Goal: Task Accomplishment & Management: Manage account settings

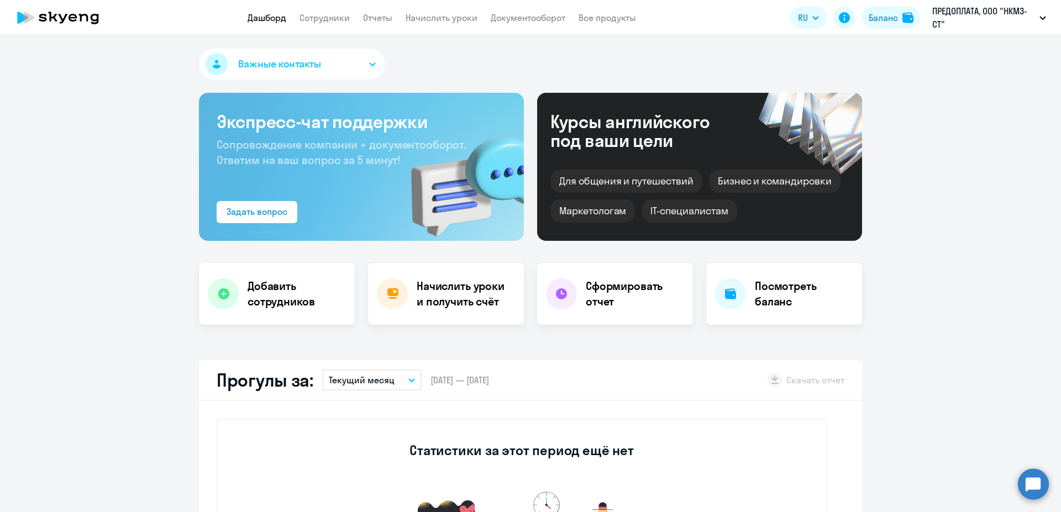
select select "30"
click at [368, 60] on button "Важные контакты" at bounding box center [292, 64] width 186 height 31
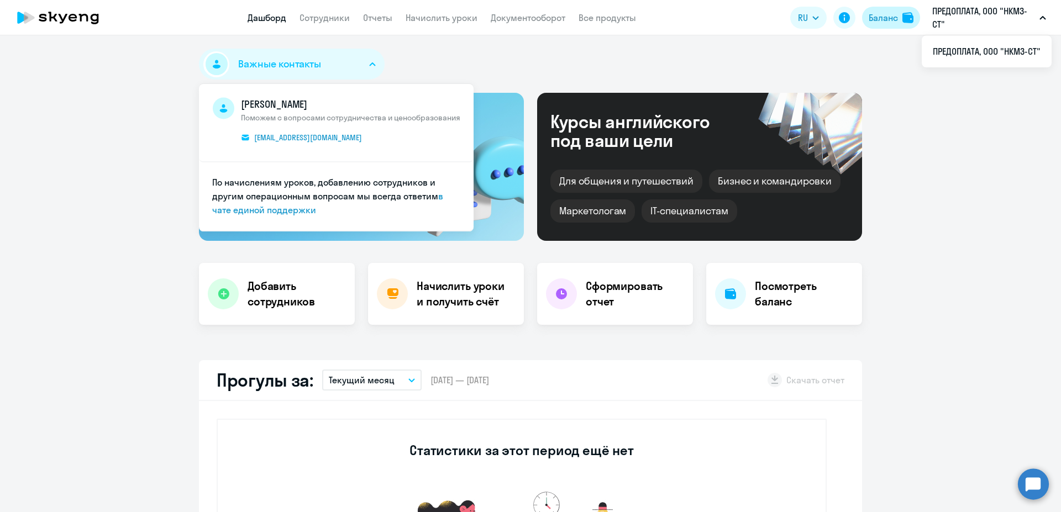
click at [896, 19] on div "Баланс" at bounding box center [883, 17] width 29 height 13
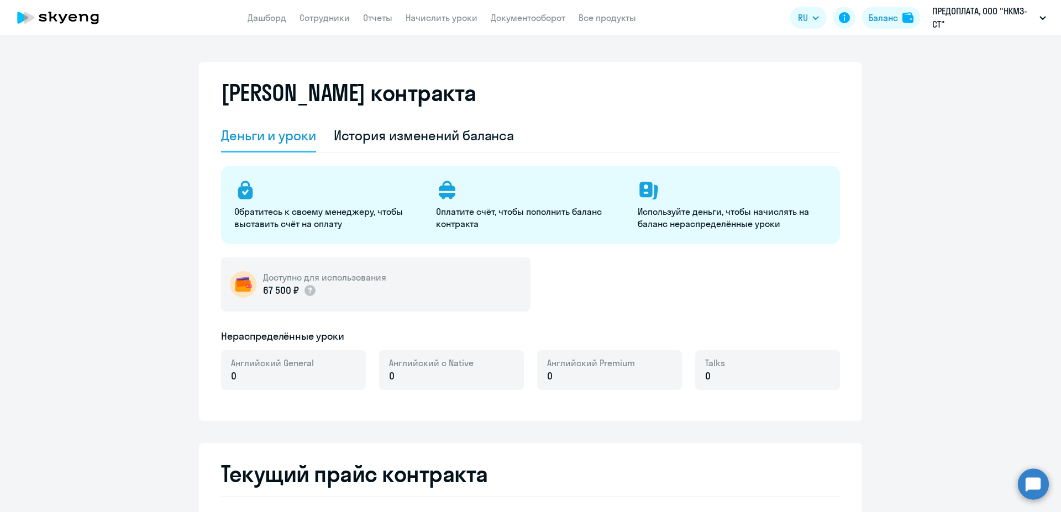
select select "english_adult_not_native_speaker"
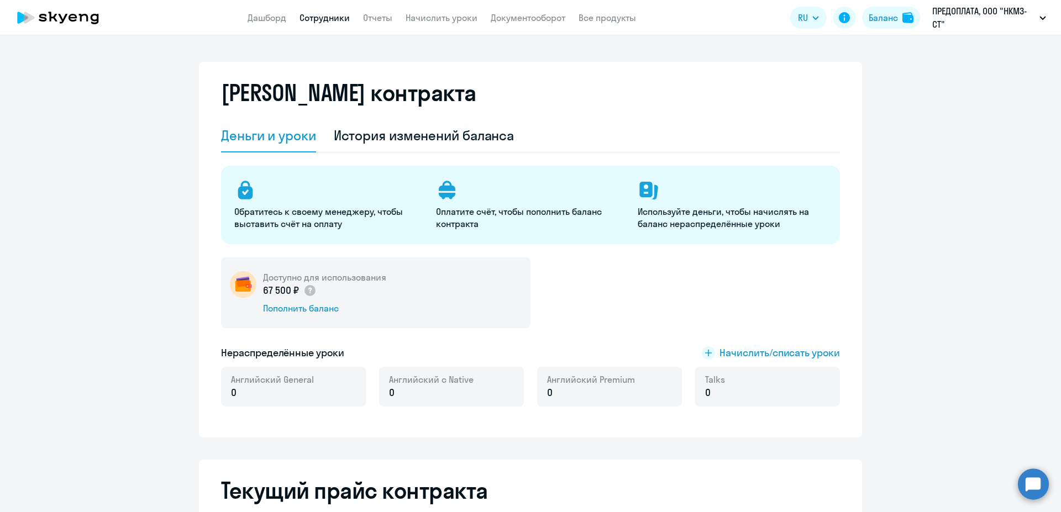
click at [339, 19] on link "Сотрудники" at bounding box center [325, 17] width 50 height 11
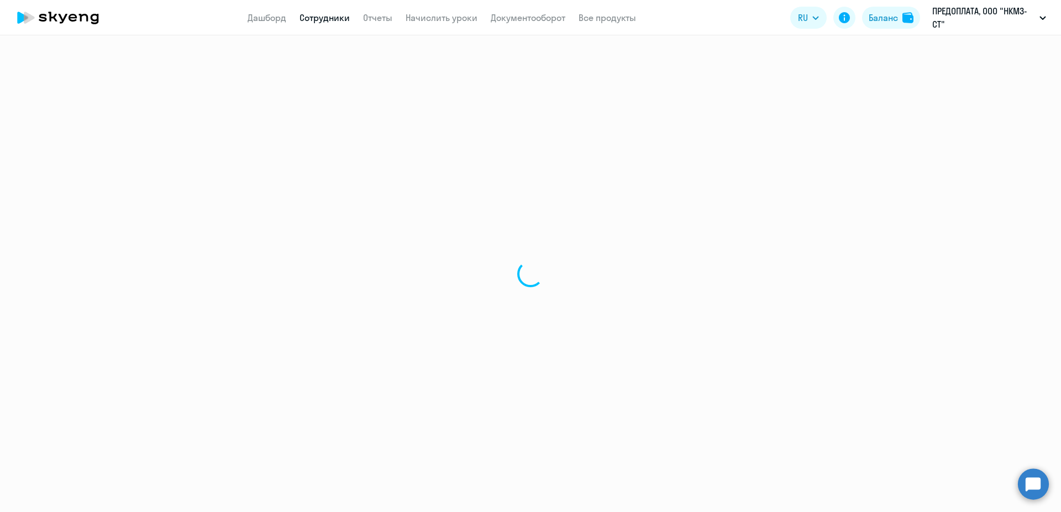
select select "30"
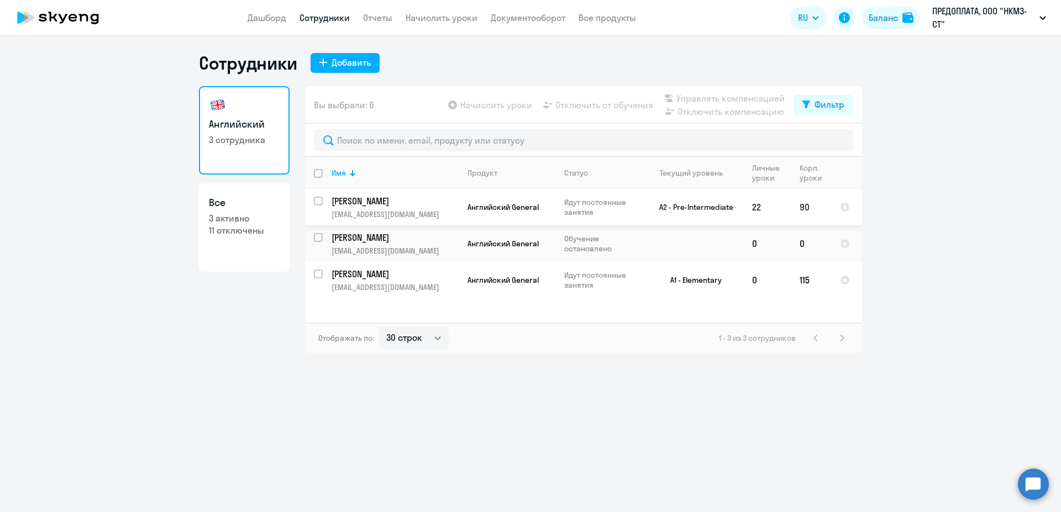
click at [319, 200] on input "select row 3420328" at bounding box center [325, 208] width 22 height 22
checkbox input "true"
click at [321, 272] on input "select row 35090989" at bounding box center [325, 281] width 22 height 22
checkbox input "true"
click at [695, 99] on span "Управлять компенсацией" at bounding box center [730, 98] width 108 height 13
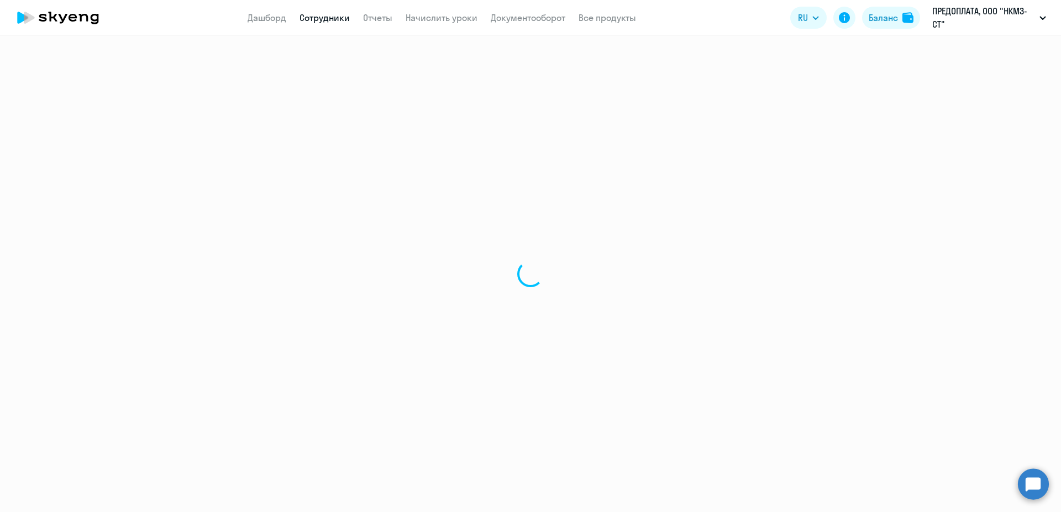
select select "30"
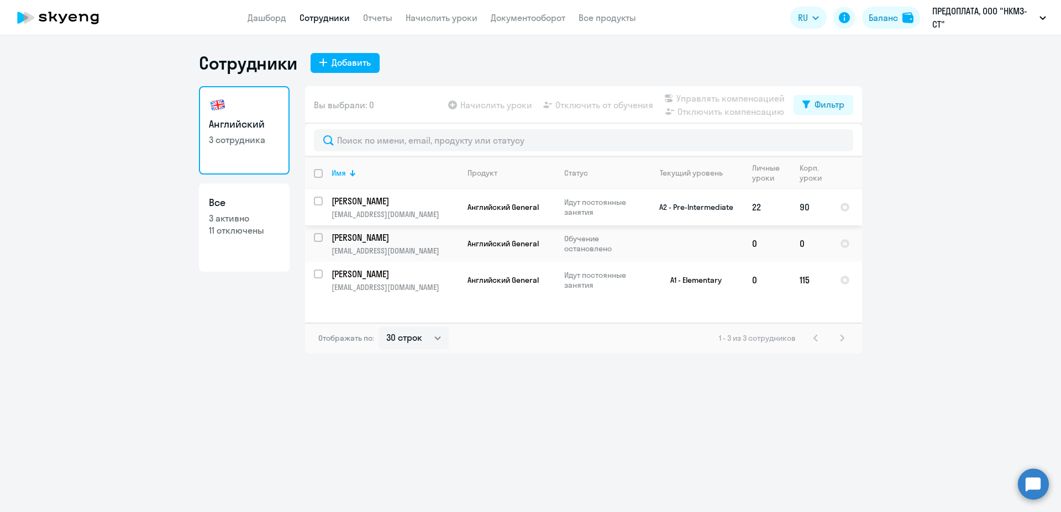
click at [320, 200] on input "select row 3420328" at bounding box center [325, 208] width 22 height 22
checkbox input "true"
click at [505, 103] on span "Начислить уроки" at bounding box center [496, 104] width 72 height 13
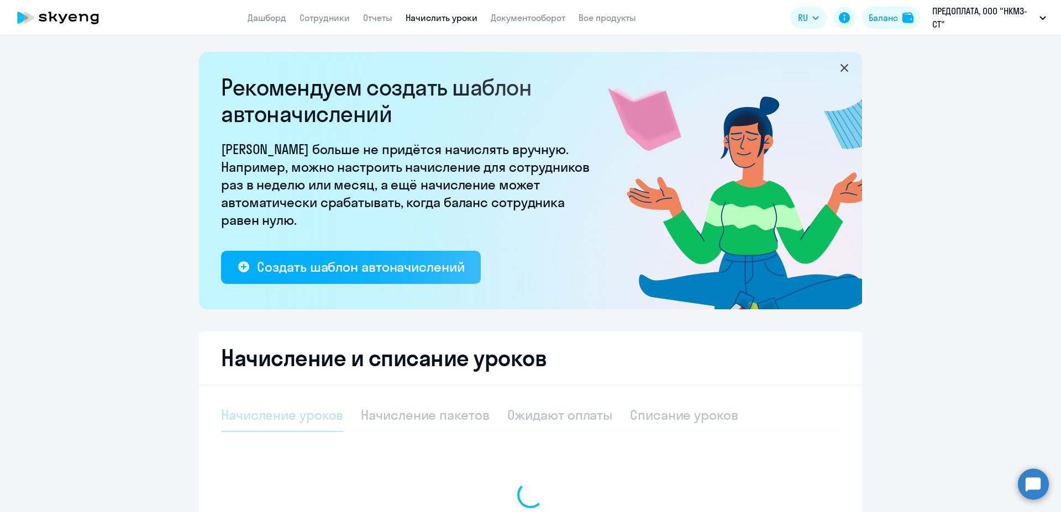
select select "10"
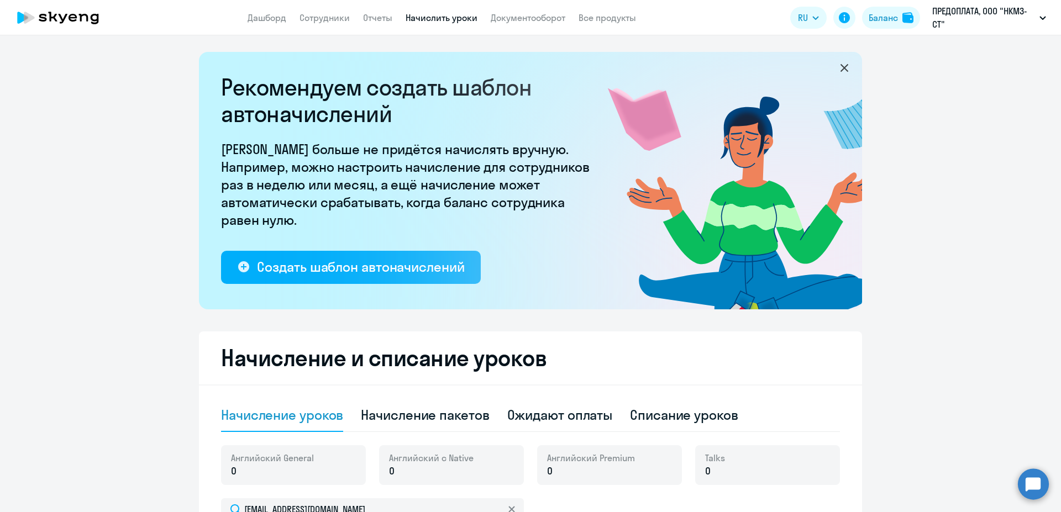
click at [841, 70] on icon at bounding box center [845, 68] width 8 height 8
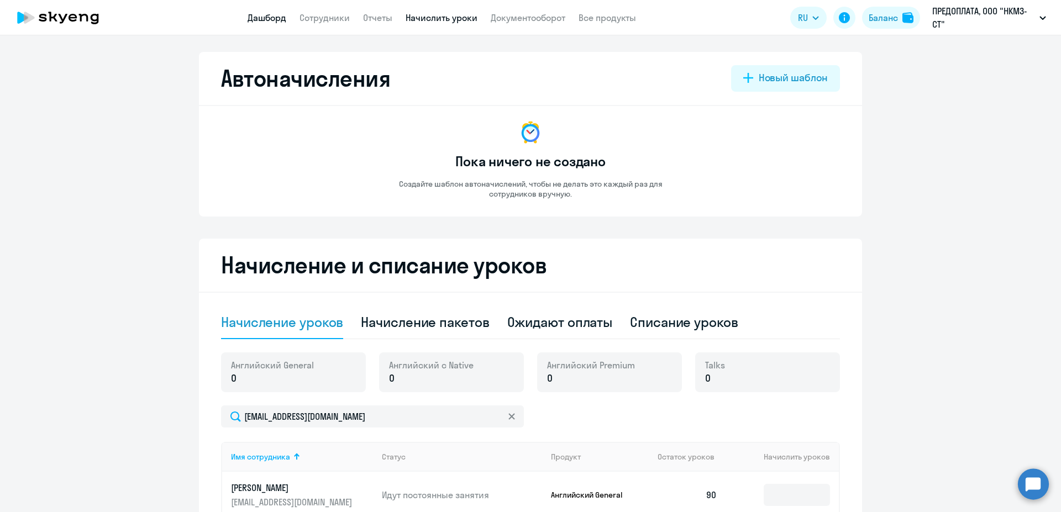
click at [267, 19] on link "Дашборд" at bounding box center [267, 17] width 39 height 11
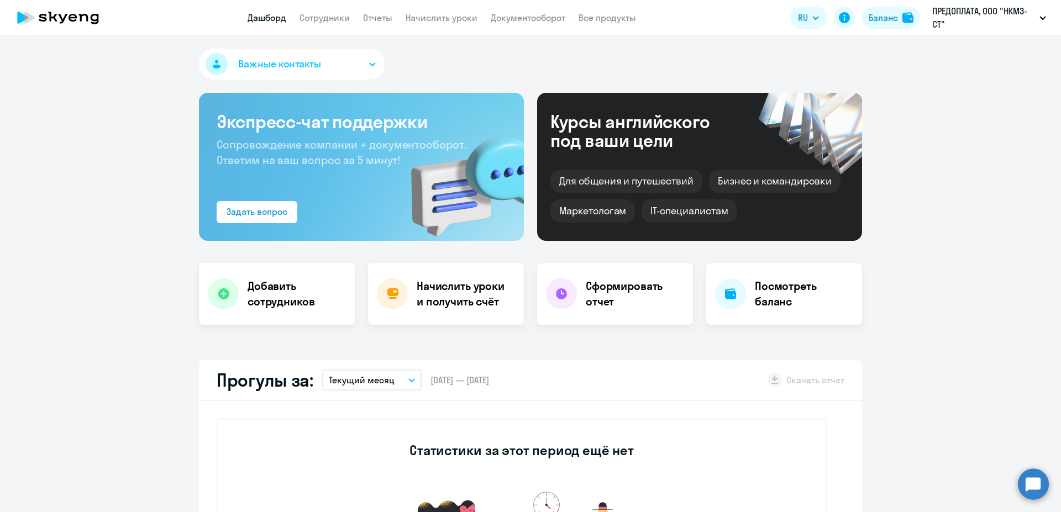
select select "30"
